Goal: Use online tool/utility: Utilize a website feature to perform a specific function

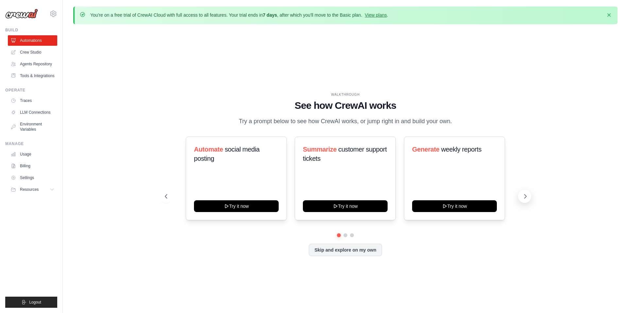
click at [526, 197] on icon at bounding box center [525, 197] width 2 height 4
click at [54, 187] on icon at bounding box center [52, 189] width 5 height 5
click at [166, 198] on icon at bounding box center [165, 196] width 7 height 7
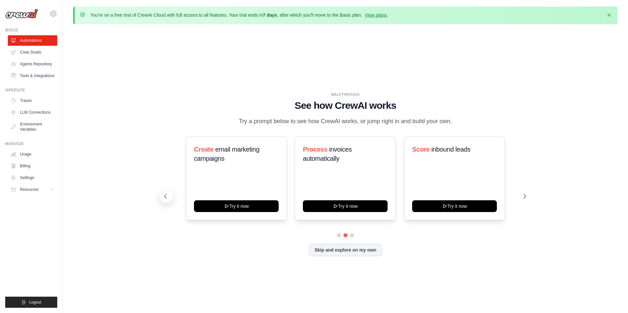
click at [166, 198] on icon at bounding box center [165, 196] width 7 height 7
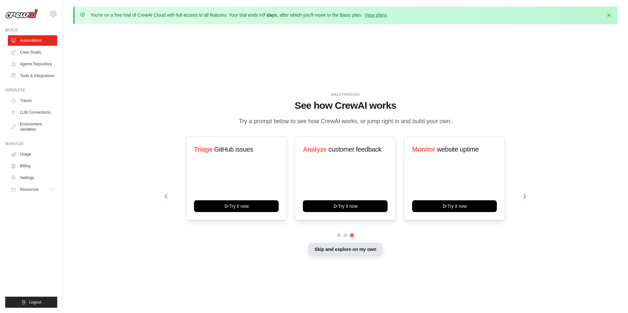
click at [330, 250] on button "Skip and explore on my own" at bounding box center [345, 249] width 73 height 12
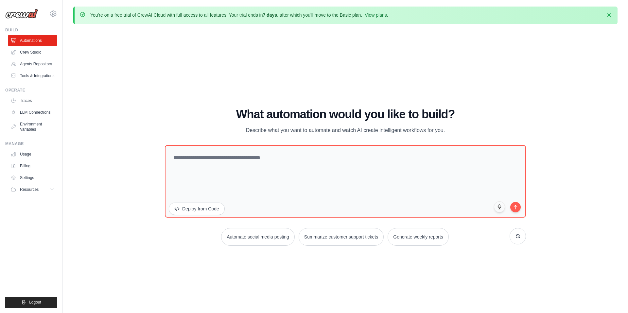
click at [261, 116] on h1 "What automation would you like to build?" at bounding box center [345, 114] width 361 height 13
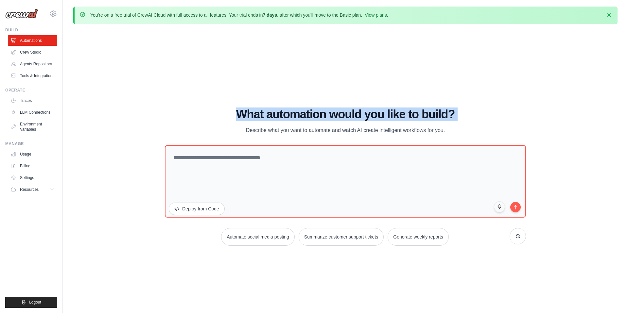
click at [261, 116] on h1 "What automation would you like to build?" at bounding box center [345, 114] width 361 height 13
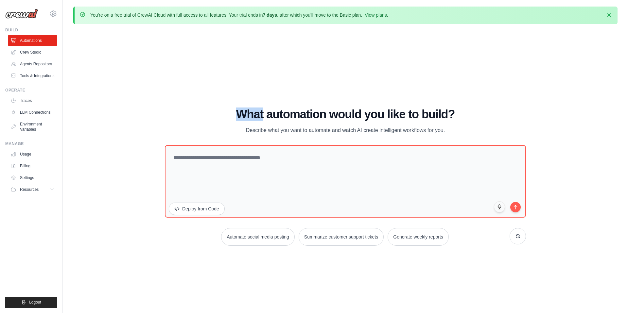
click at [261, 116] on h1 "What automation would you like to build?" at bounding box center [345, 114] width 361 height 13
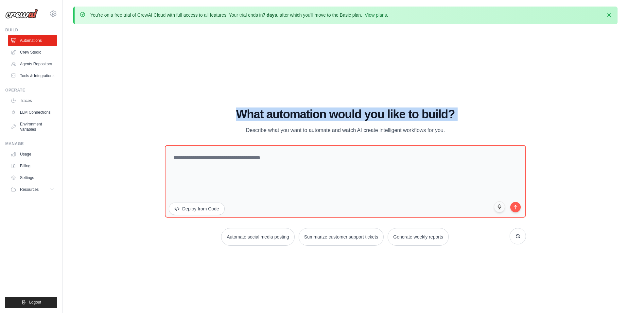
click at [261, 116] on h1 "What automation would you like to build?" at bounding box center [345, 114] width 361 height 13
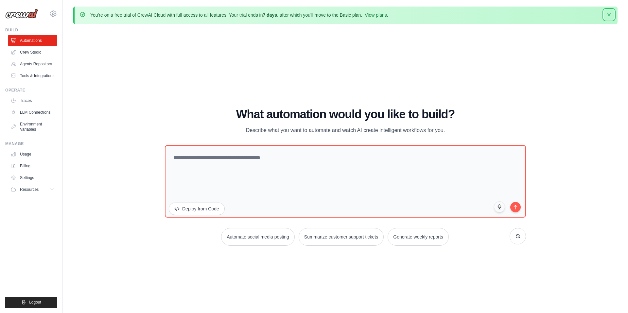
click at [609, 14] on icon "button" at bounding box center [608, 14] width 3 height 3
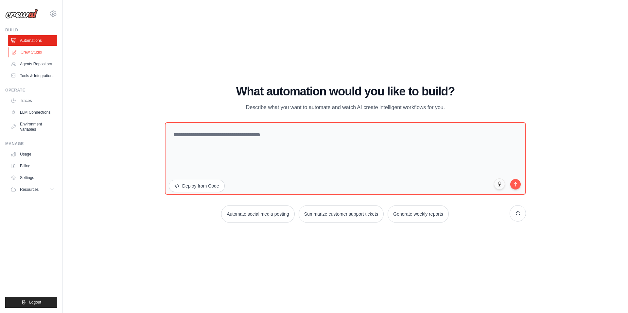
click at [33, 53] on link "Crew Studio" at bounding box center [33, 52] width 49 height 10
